Goal: Transaction & Acquisition: Purchase product/service

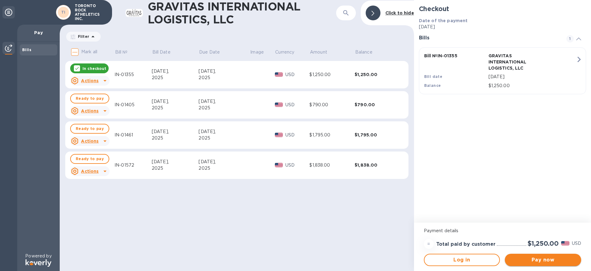
click at [549, 258] on span "Pay now" at bounding box center [543, 259] width 66 height 7
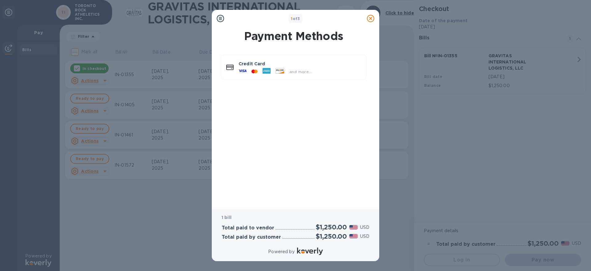
click at [370, 18] on icon at bounding box center [370, 18] width 7 height 7
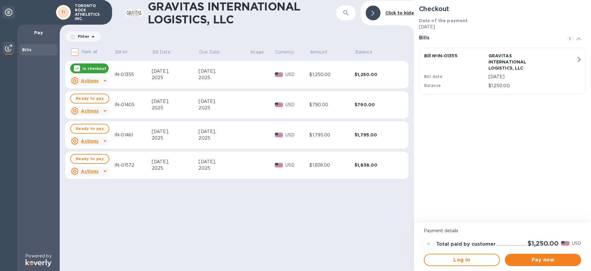
click at [76, 68] on icon at bounding box center [76, 68] width 5 height 5
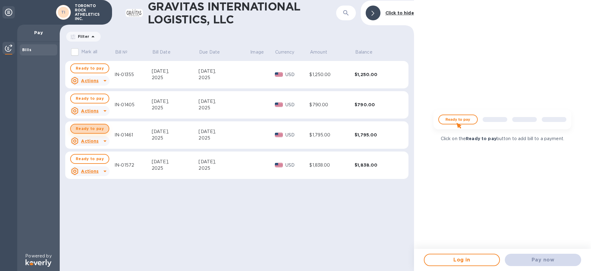
click at [97, 129] on span "Ready to pay" at bounding box center [90, 128] width 28 height 7
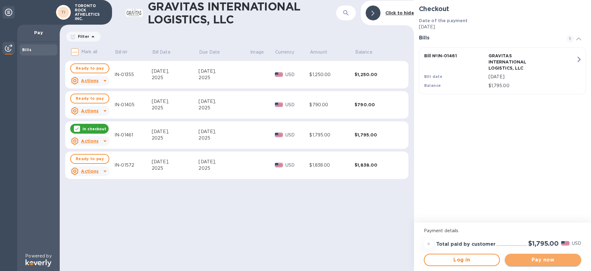
click at [542, 260] on span "Pay now" at bounding box center [543, 259] width 66 height 7
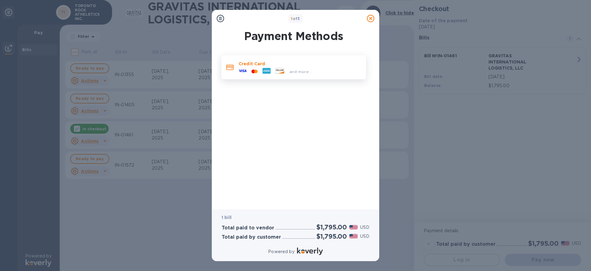
click at [250, 65] on p "Credit Card" at bounding box center [300, 64] width 123 height 6
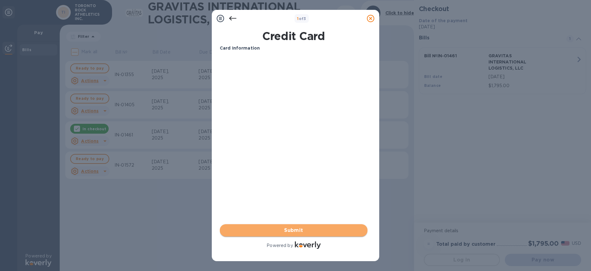
click at [312, 230] on span "Submit" at bounding box center [294, 230] width 138 height 7
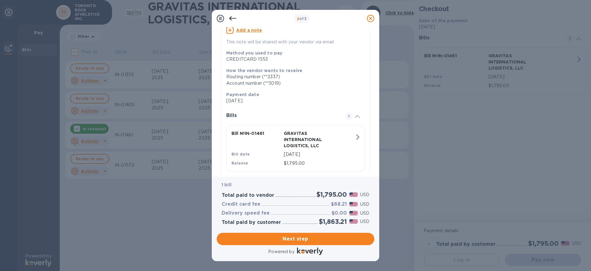
scroll to position [83, 0]
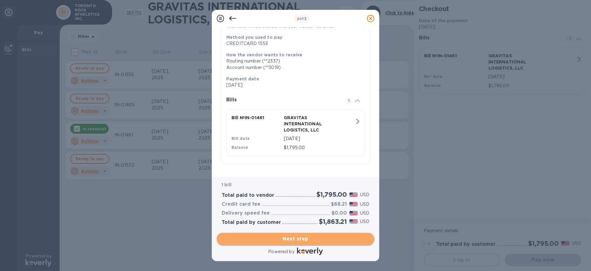
click at [300, 239] on span "Next step" at bounding box center [296, 238] width 148 height 7
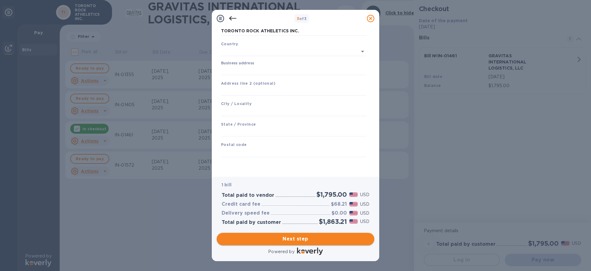
scroll to position [31, 0]
click at [245, 51] on input "text" at bounding box center [285, 51] width 128 height 9
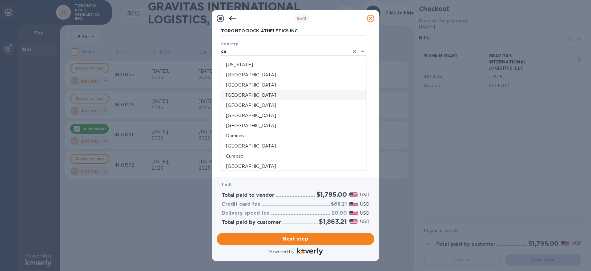
click at [234, 94] on p "[GEOGRAPHIC_DATA]" at bounding box center [293, 95] width 135 height 6
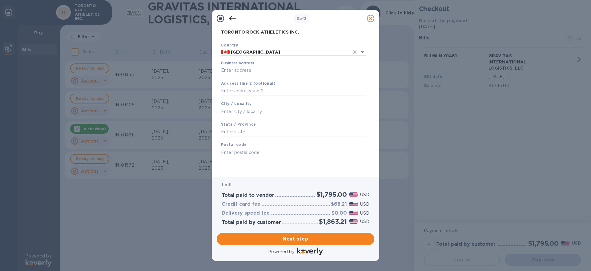
scroll to position [30, 0]
type input "[GEOGRAPHIC_DATA]"
click at [240, 68] on input "Business address" at bounding box center [293, 70] width 145 height 9
type input "[STREET_ADDRESS]"
type input "Oakville"
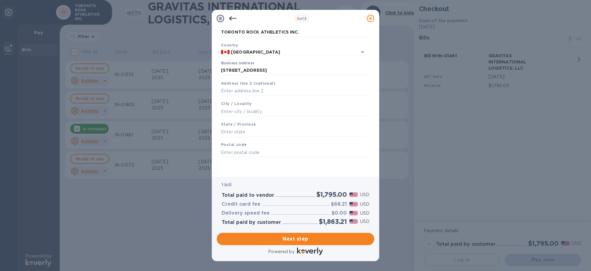
type input "ON"
type input "L6H 6G1"
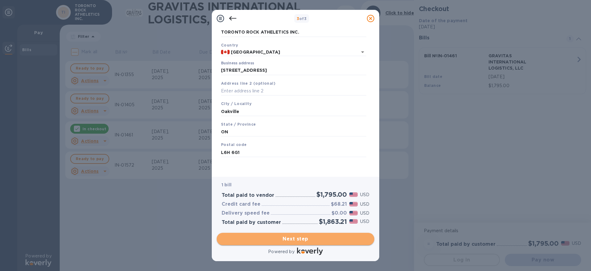
click at [305, 239] on span "Next step" at bounding box center [296, 238] width 148 height 7
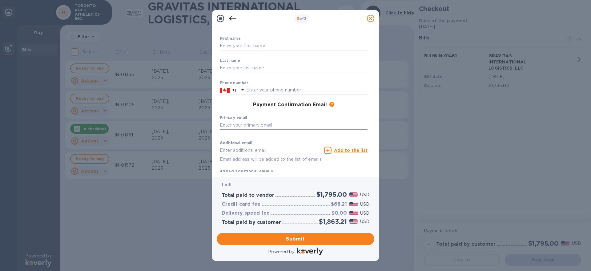
click at [259, 125] on input "text" at bounding box center [294, 124] width 148 height 9
type input "[EMAIL_ADDRESS][DOMAIN_NAME]"
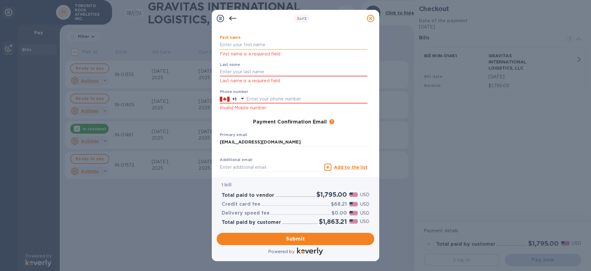
click at [247, 46] on input "text" at bounding box center [294, 44] width 148 height 9
type input "[PERSON_NAME]"
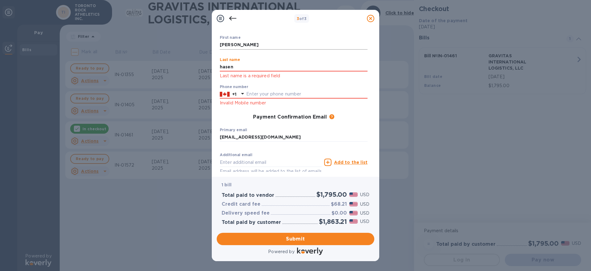
type input "hasen"
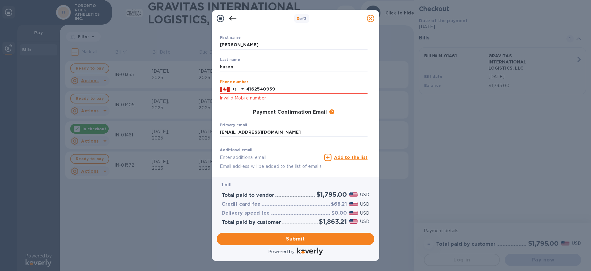
type input "4162540959"
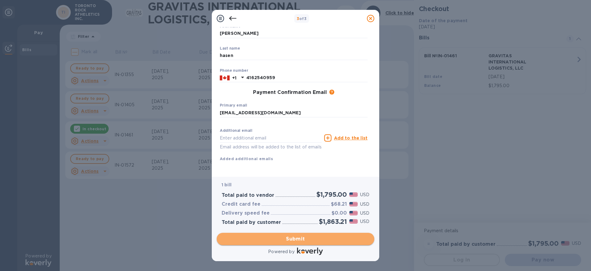
click at [300, 237] on span "Submit" at bounding box center [296, 238] width 148 height 7
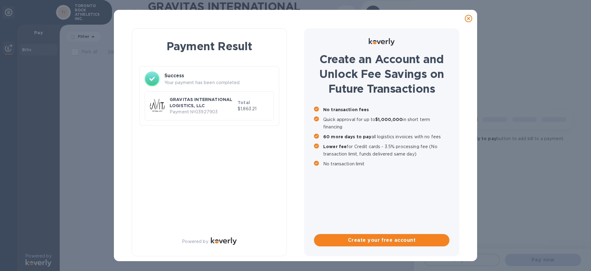
scroll to position [0, 0]
click at [467, 17] on icon at bounding box center [468, 18] width 7 height 7
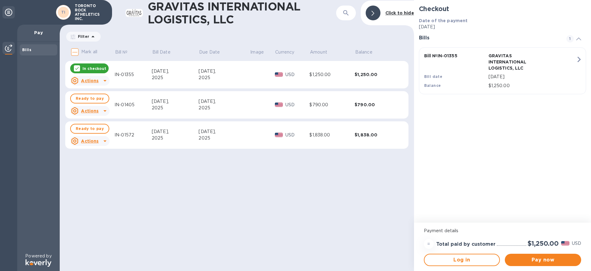
click at [77, 68] on icon at bounding box center [76, 68] width 5 height 5
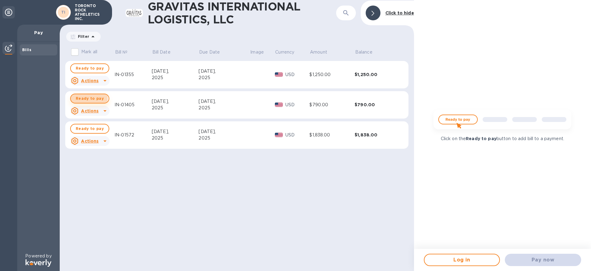
click at [82, 98] on span "Ready to pay" at bounding box center [90, 98] width 28 height 7
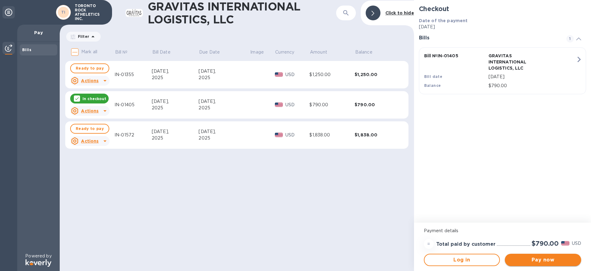
click at [539, 260] on span "Pay now" at bounding box center [543, 259] width 66 height 7
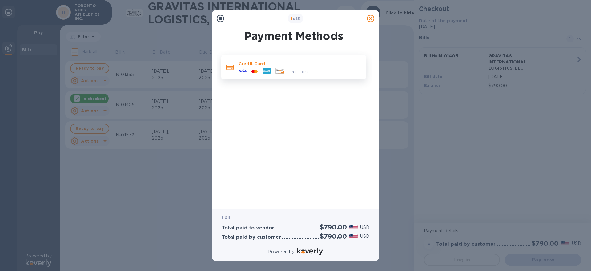
click at [247, 64] on p "Credit Card" at bounding box center [300, 64] width 123 height 6
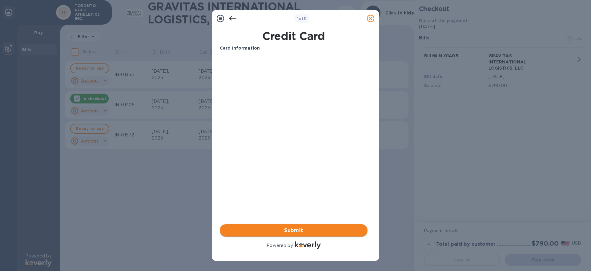
click at [289, 228] on span "Submit" at bounding box center [294, 230] width 138 height 7
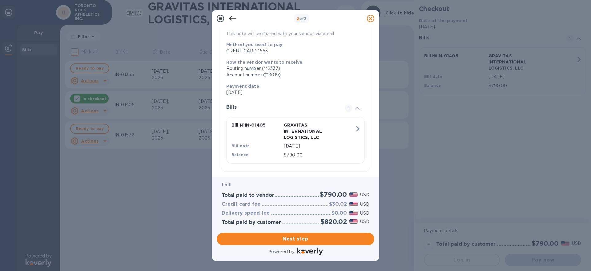
scroll to position [83, 0]
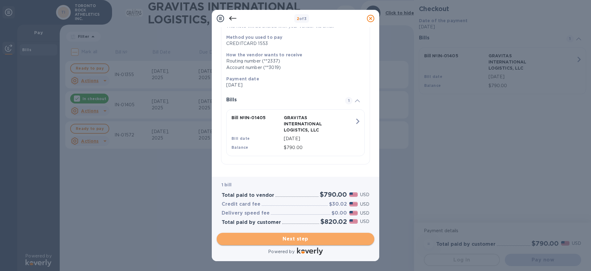
click at [299, 239] on span "Next step" at bounding box center [296, 238] width 148 height 7
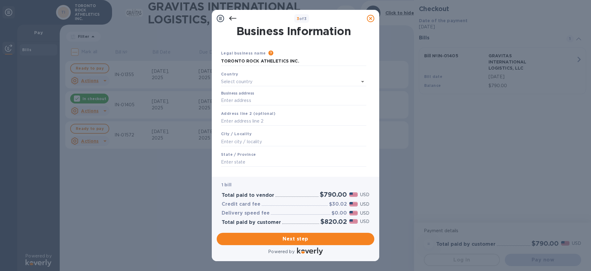
scroll to position [0, 0]
click at [247, 88] on div "Country" at bounding box center [294, 80] width 150 height 21
click at [247, 84] on input "text" at bounding box center [285, 82] width 128 height 9
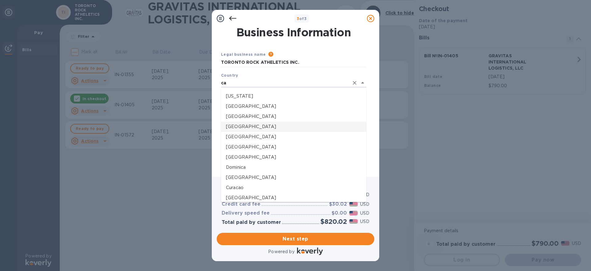
click at [240, 127] on p "[GEOGRAPHIC_DATA]" at bounding box center [293, 126] width 135 height 6
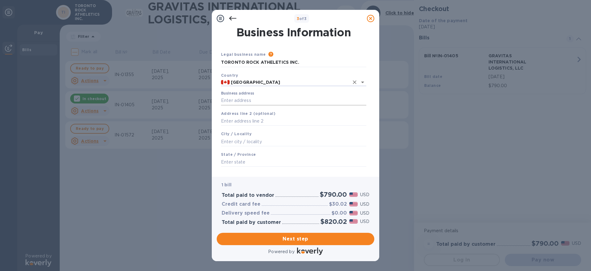
type input "[GEOGRAPHIC_DATA]"
click at [242, 100] on input "Business address" at bounding box center [293, 100] width 145 height 9
type input "[STREET_ADDRESS]"
type input "Oakville"
type input "ON"
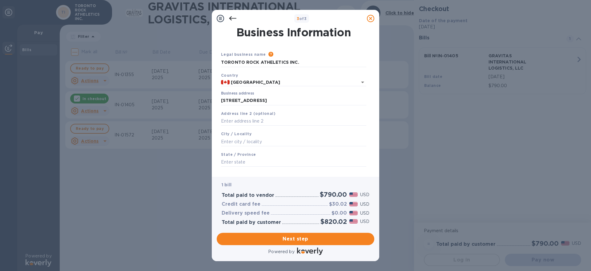
type input "L6H 6G1"
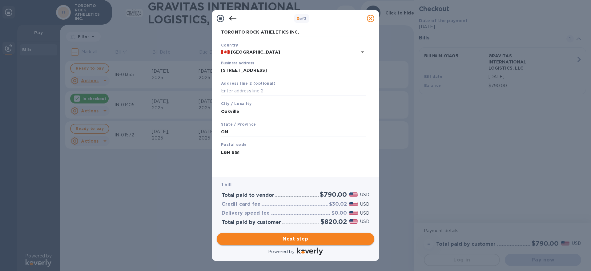
click at [291, 237] on span "Next step" at bounding box center [296, 238] width 148 height 7
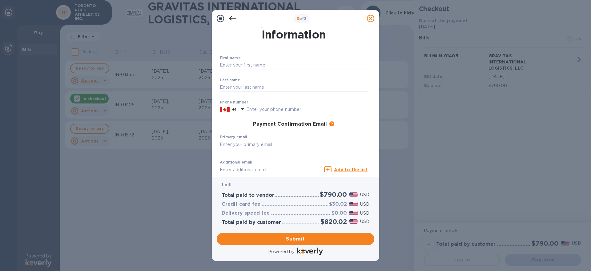
scroll to position [0, 0]
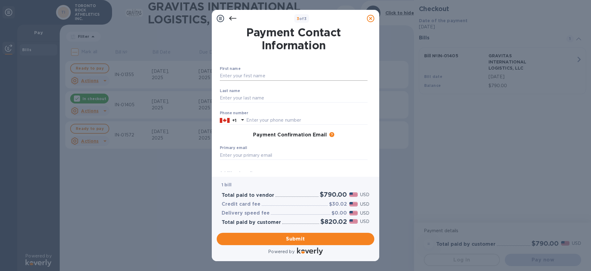
click at [247, 76] on input "text" at bounding box center [294, 75] width 148 height 9
type input "m"
type input "[PERSON_NAME]"
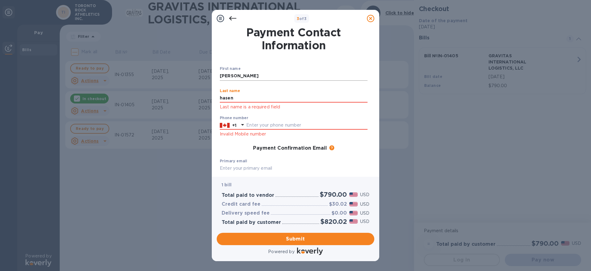
type input "hasen"
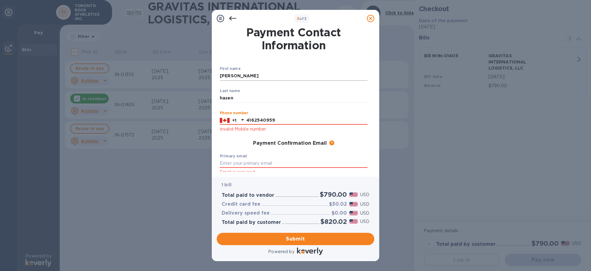
type input "4162540959"
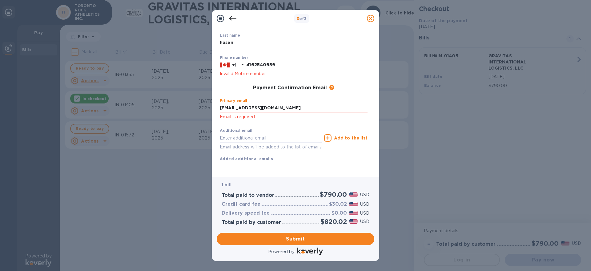
scroll to position [62, 0]
type input "[EMAIL_ADDRESS][DOMAIN_NAME]"
click at [298, 236] on span "Submit" at bounding box center [296, 238] width 148 height 7
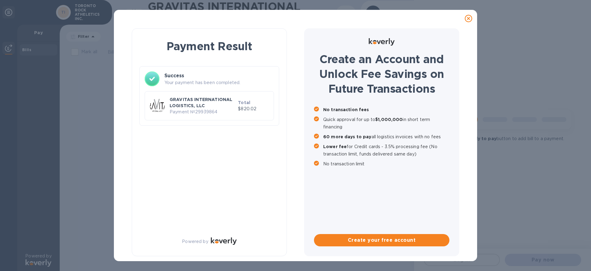
scroll to position [0, 0]
click at [468, 18] on icon at bounding box center [468, 18] width 7 height 7
